Goal: Task Accomplishment & Management: Use online tool/utility

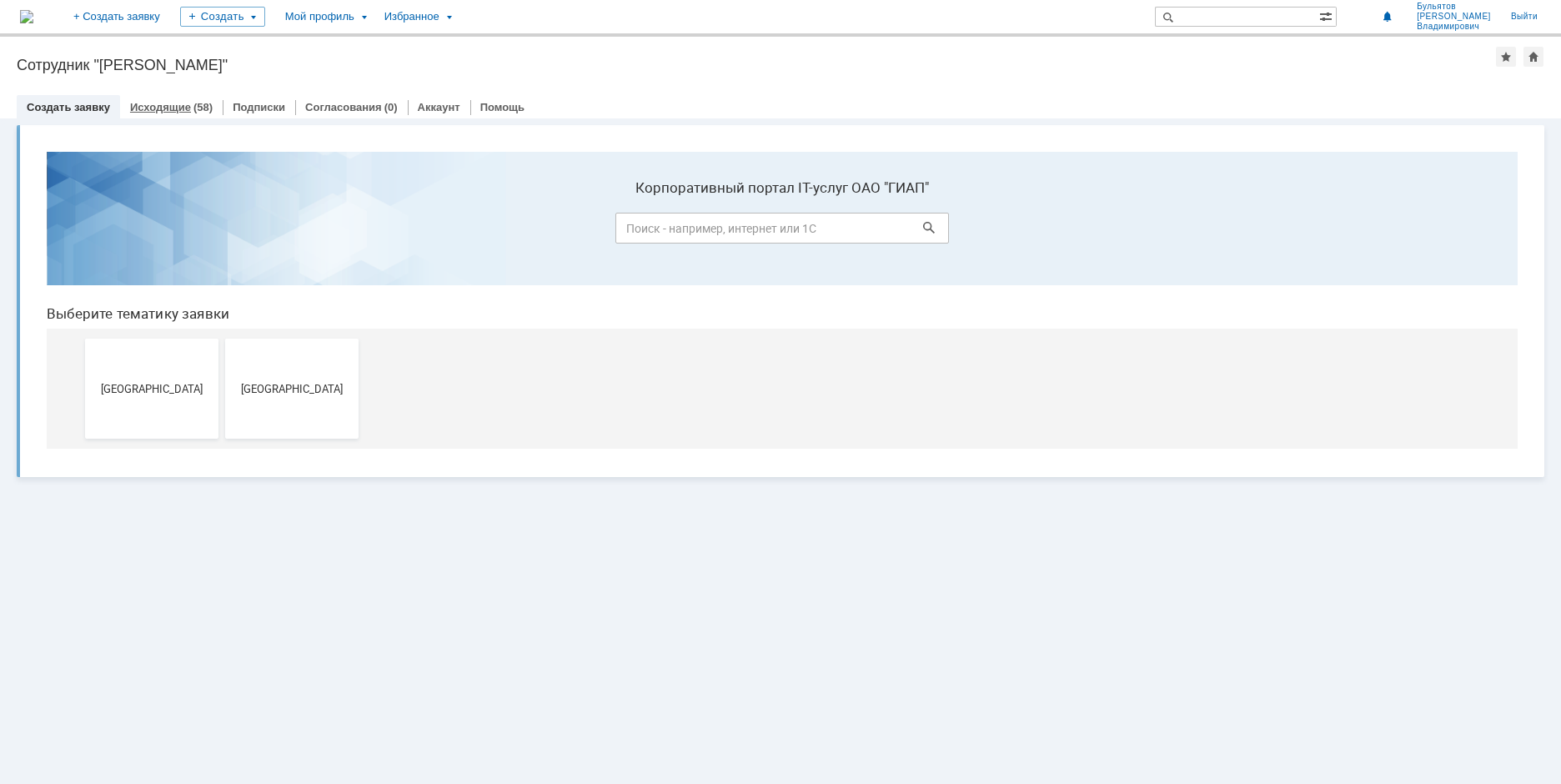
click at [152, 106] on link "Исходящие" at bounding box center [160, 107] width 61 height 13
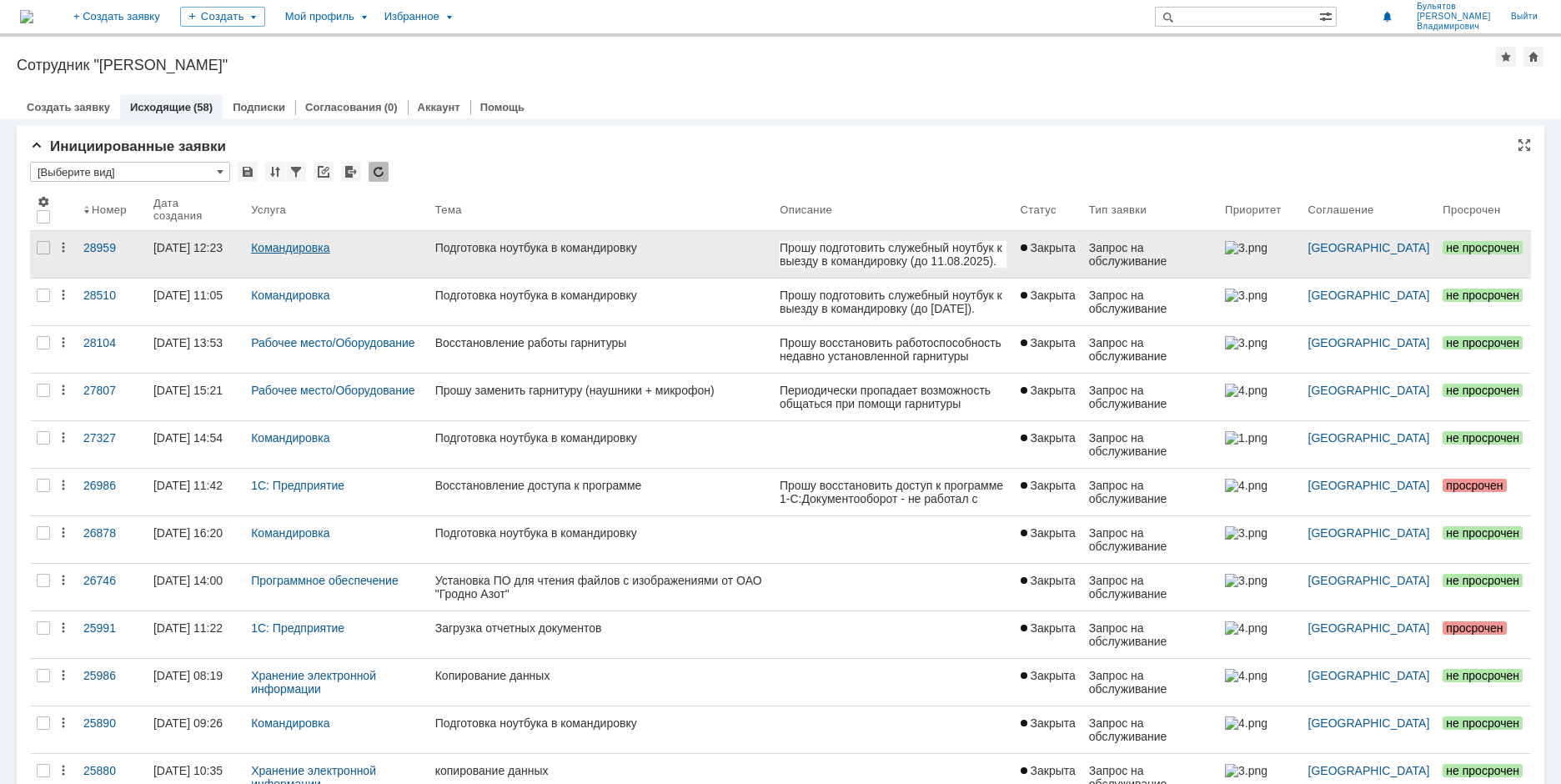
click at [311, 247] on link "Командировка" at bounding box center [290, 247] width 78 height 14
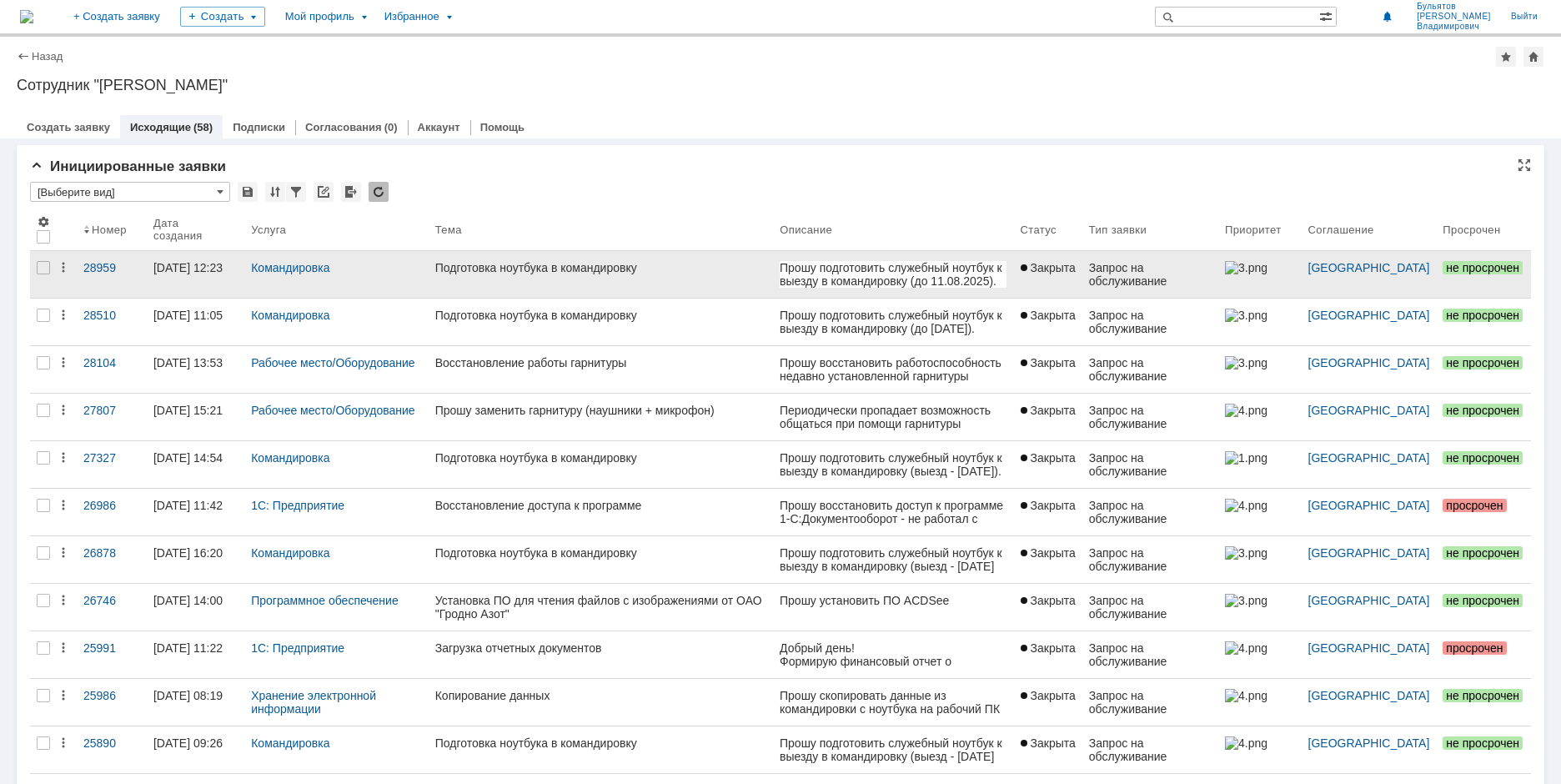
click at [532, 271] on div "Подготовка ноутбука в командировку" at bounding box center [601, 268] width 332 height 14
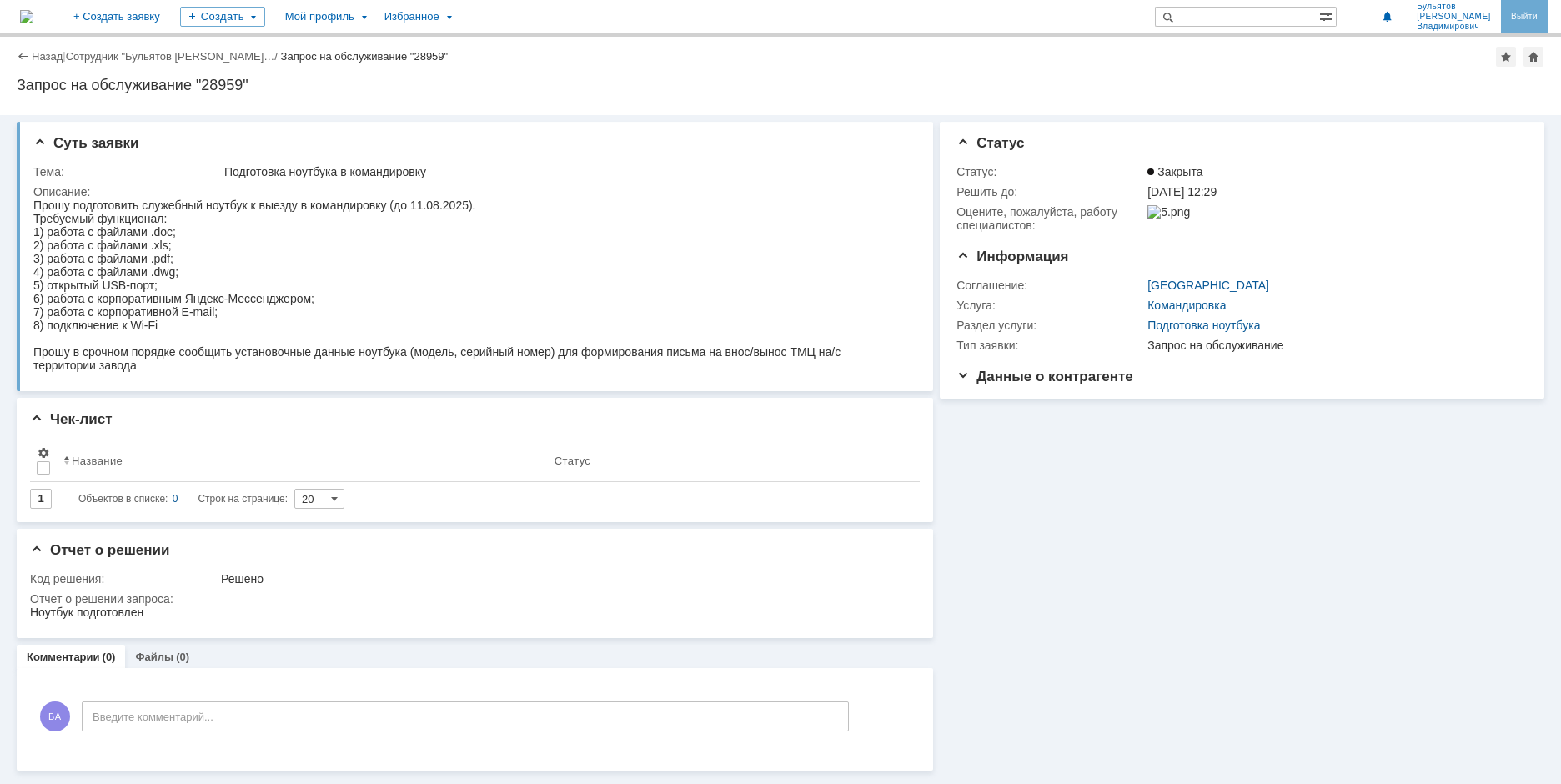
click at [1535, 17] on link "Выйти" at bounding box center [1525, 16] width 47 height 33
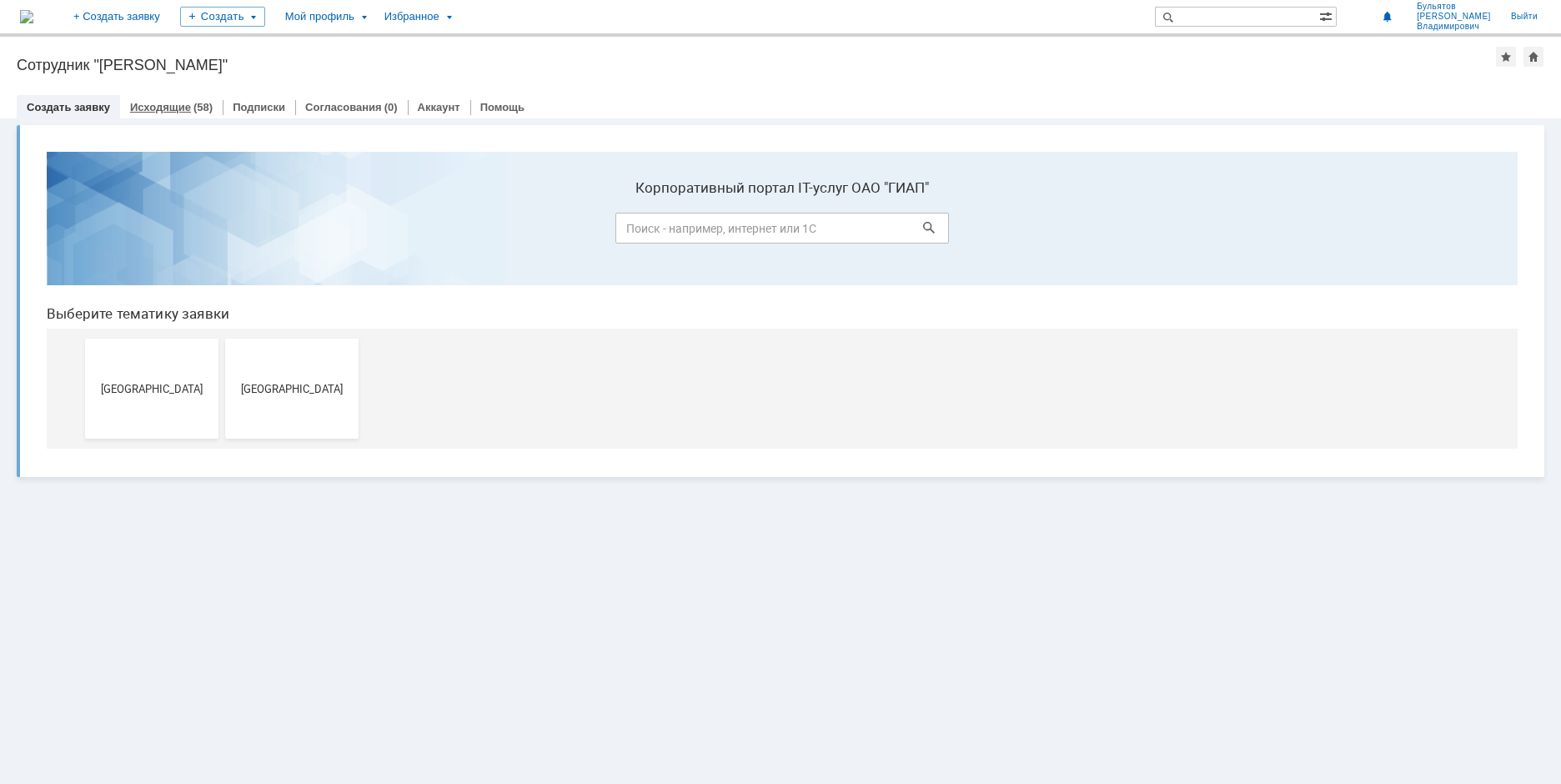
click at [177, 103] on link "Исходящие" at bounding box center [160, 107] width 61 height 13
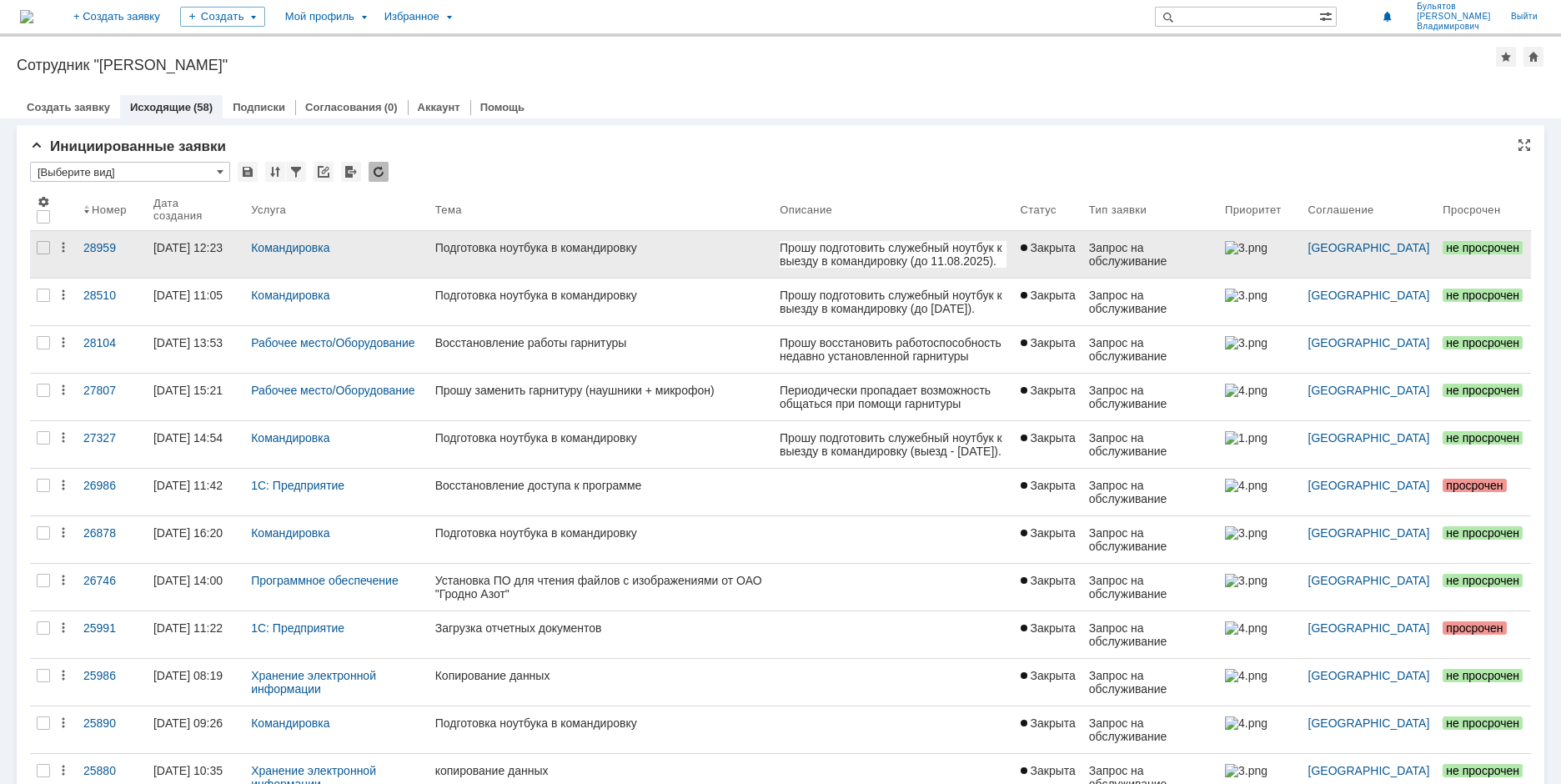
click at [533, 246] on div "Подготовка ноутбука в командировку" at bounding box center [601, 247] width 332 height 14
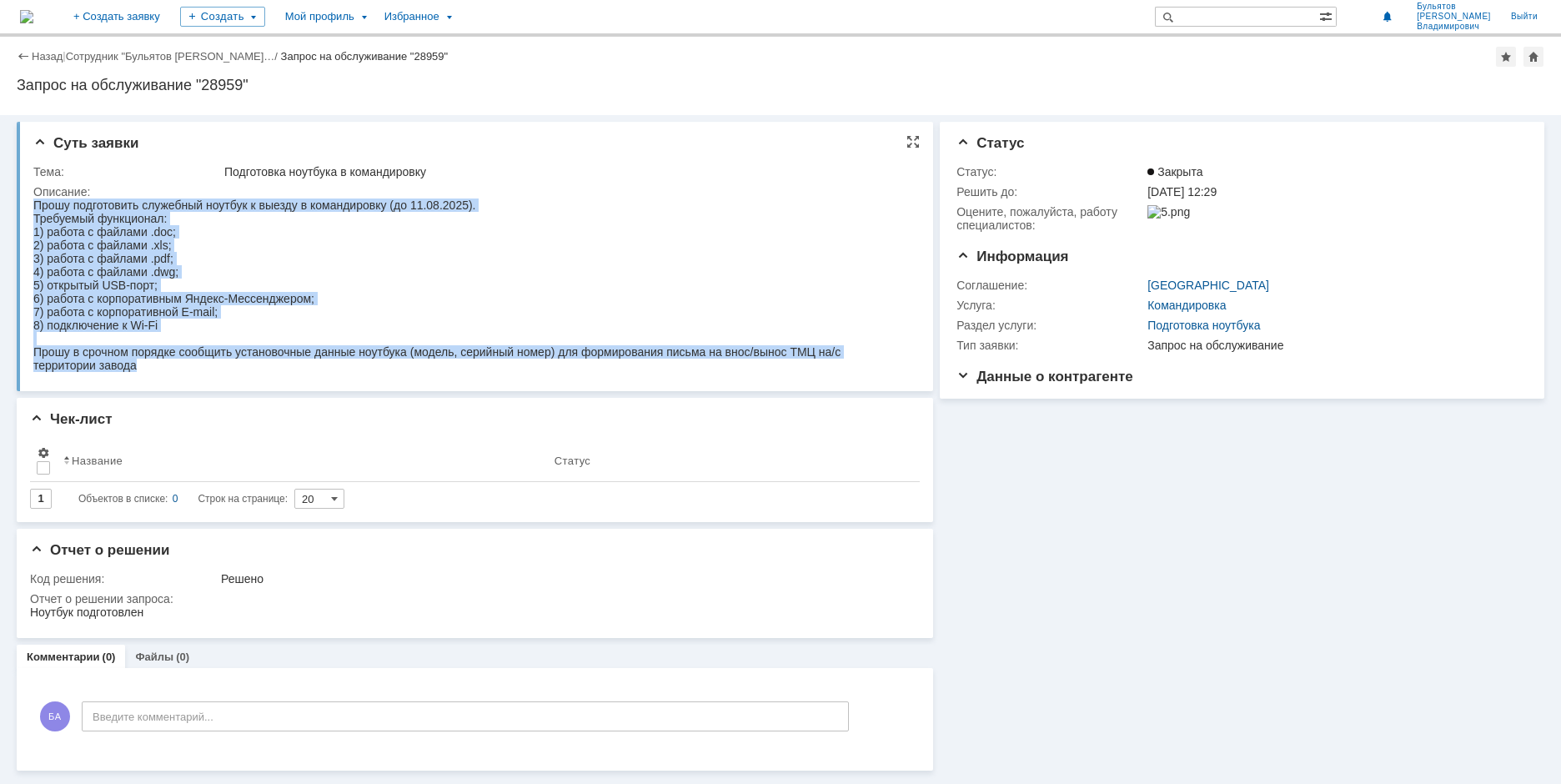
drag, startPoint x: 34, startPoint y: 206, endPoint x: 137, endPoint y: 364, distance: 188.6
click at [137, 364] on body "Прошу подготовить служебный ноутбук к выезду в командировку (до 11.08 .2025). Т…" at bounding box center [466, 285] width 865 height 173
copy body "Прошу подготовить служебный ноутбук к выезду в командировку (до 11.08 .2025). Т…"
drag, startPoint x: 1529, startPoint y: 21, endPoint x: 1537, endPoint y: 28, distance: 10.6
click at [1529, 21] on link "Выйти" at bounding box center [1525, 16] width 47 height 33
